Goal: Information Seeking & Learning: Compare options

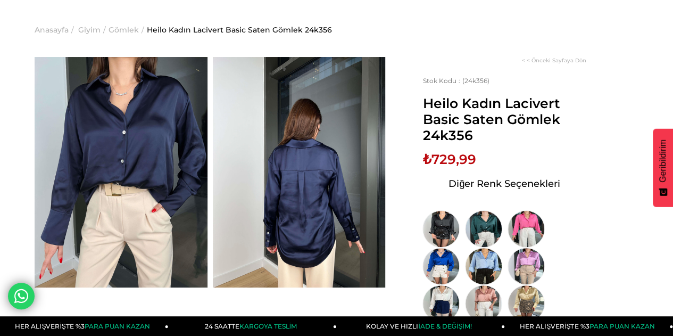
scroll to position [53, 0]
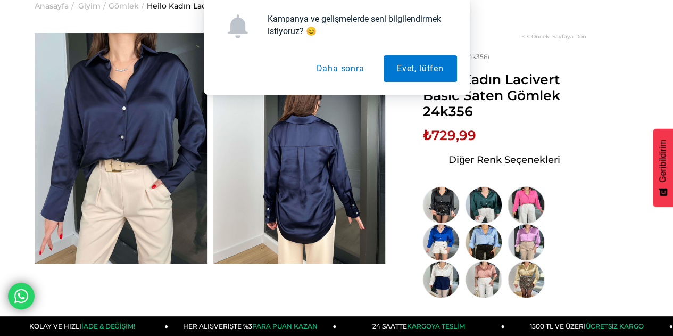
click at [531, 206] on img at bounding box center [526, 204] width 37 height 37
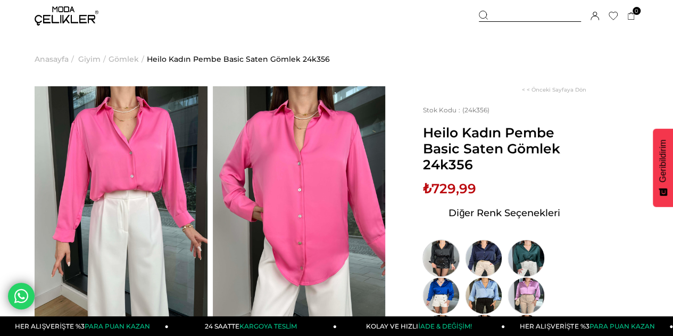
click at [436, 262] on img at bounding box center [440, 257] width 37 height 37
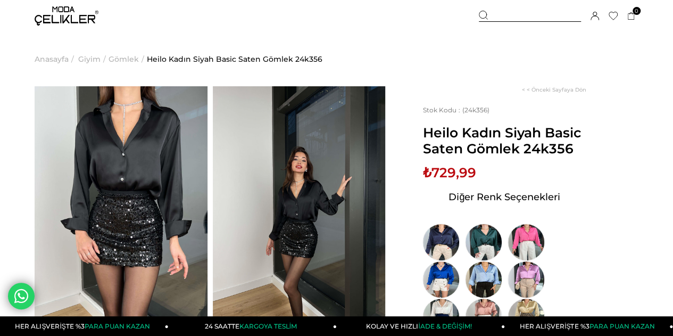
scroll to position [53, 0]
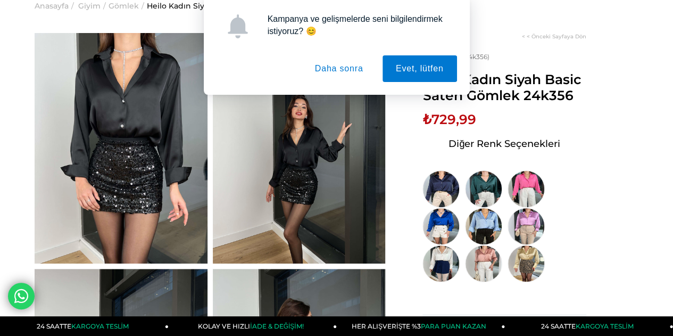
click at [337, 72] on button "Daha sonra" at bounding box center [339, 68] width 75 height 27
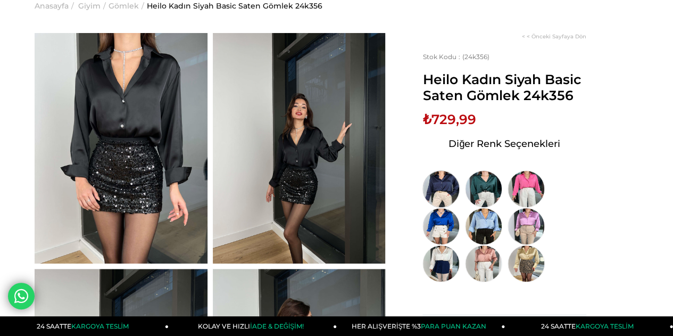
click at [448, 190] on img at bounding box center [440, 188] width 37 height 37
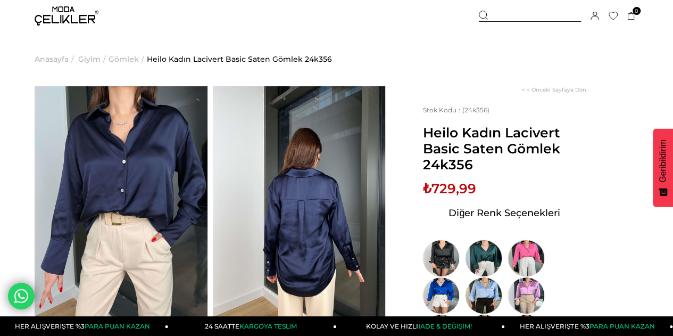
scroll to position [53, 0]
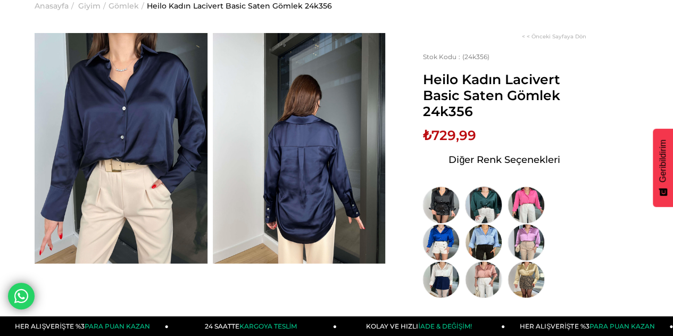
click at [504, 209] on link at bounding box center [486, 204] width 43 height 37
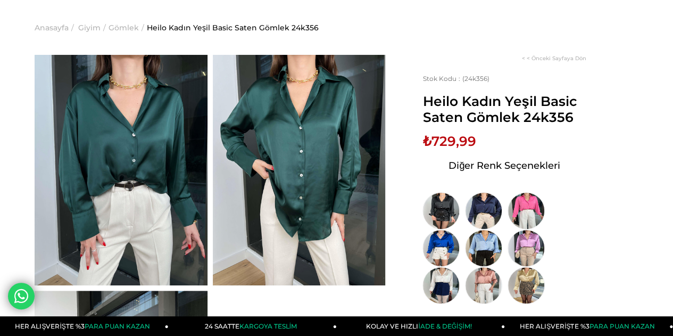
scroll to position [53, 0]
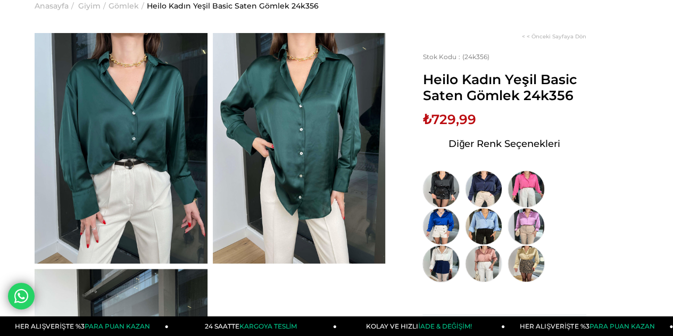
click at [450, 260] on img at bounding box center [440, 263] width 37 height 37
click at [492, 260] on img at bounding box center [483, 263] width 37 height 37
click at [523, 262] on img at bounding box center [526, 263] width 37 height 37
click at [526, 265] on img at bounding box center [526, 263] width 37 height 37
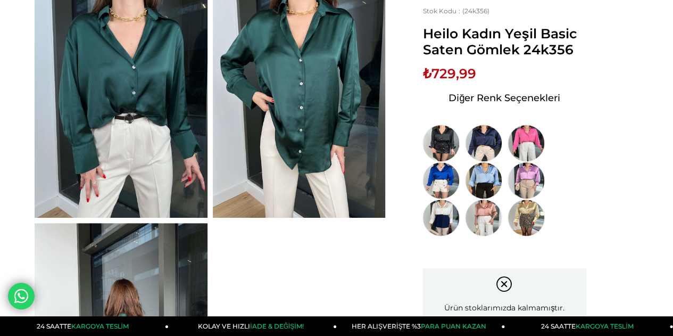
scroll to position [160, 0]
